Goal: Information Seeking & Learning: Learn about a topic

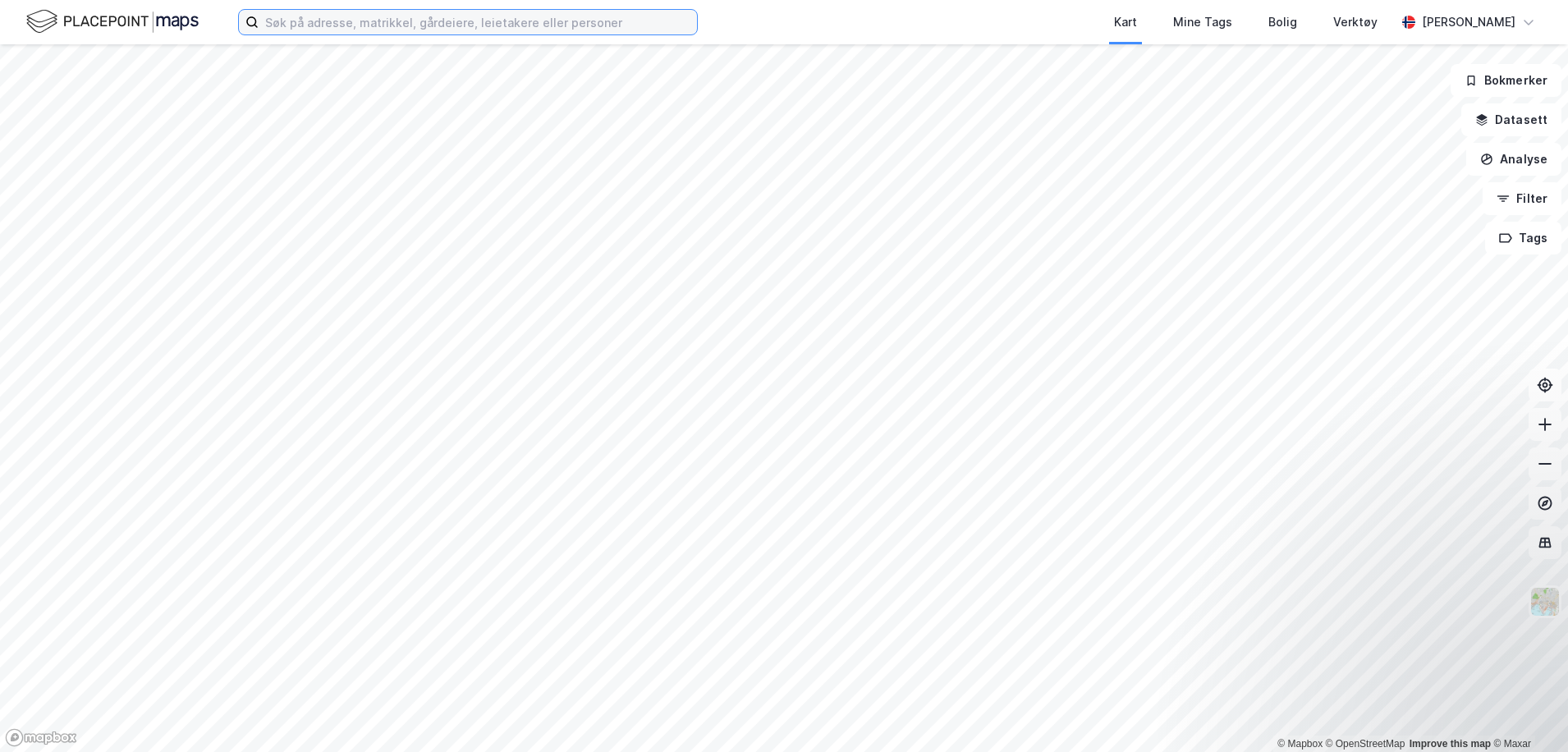
click at [489, 27] on input at bounding box center [477, 22] width 438 height 25
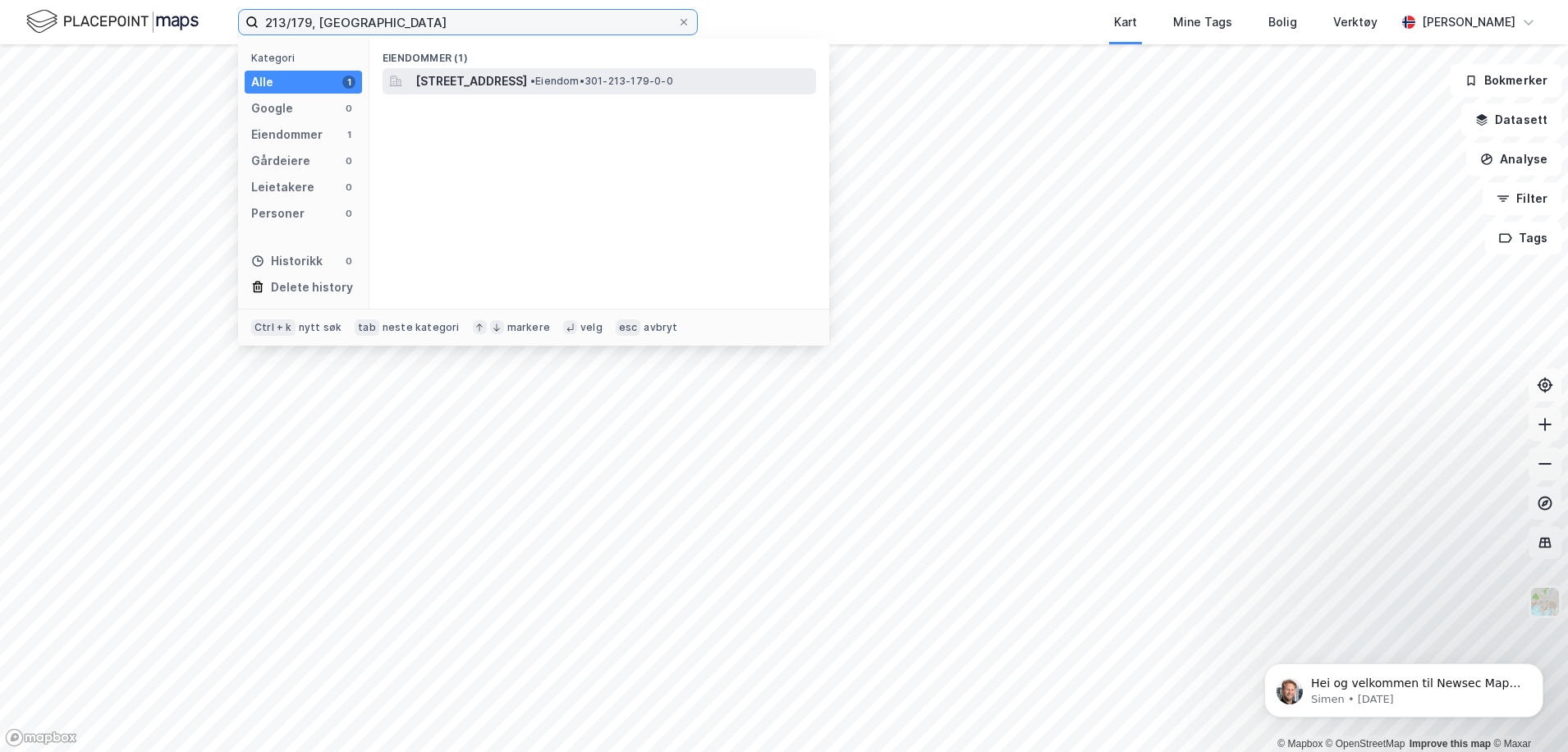
type input "213/179, [GEOGRAPHIC_DATA]"
click at [527, 73] on span "[STREET_ADDRESS]" at bounding box center [471, 81] width 112 height 20
